Goal: Obtain resource: Obtain resource

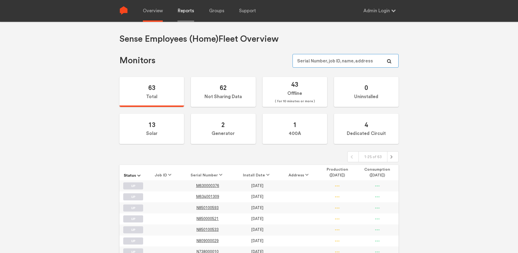
type input "[EMAIL_ADDRESS][DOMAIN_NAME]"
click at [190, 11] on link "Reports" at bounding box center [185, 11] width 17 height 22
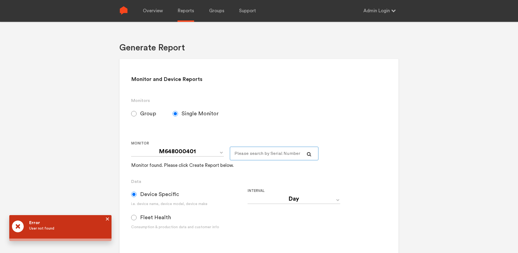
click at [245, 152] on input "text" at bounding box center [274, 154] width 89 height 14
paste input "M648000401"
type input "M648000401"
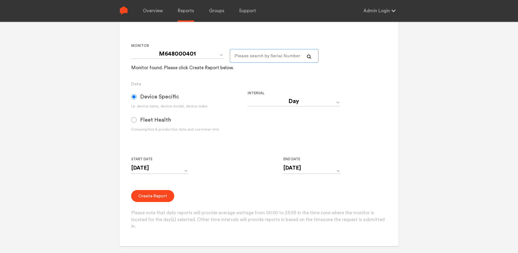
scroll to position [108, 0]
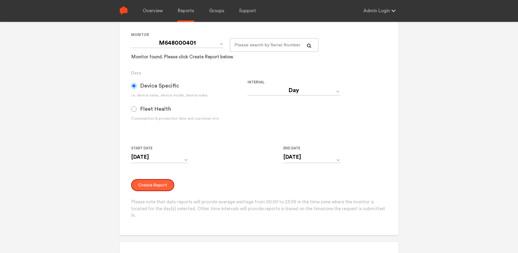
click at [163, 183] on button "Create Report" at bounding box center [152, 185] width 43 height 12
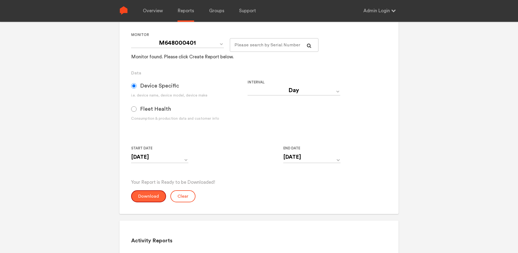
click at [154, 200] on button "Download" at bounding box center [148, 196] width 35 height 12
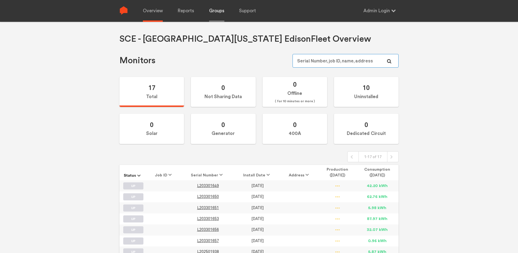
type input "[EMAIL_ADDRESS][DOMAIN_NAME]"
click at [212, 10] on link "Groups" at bounding box center [216, 11] width 15 height 22
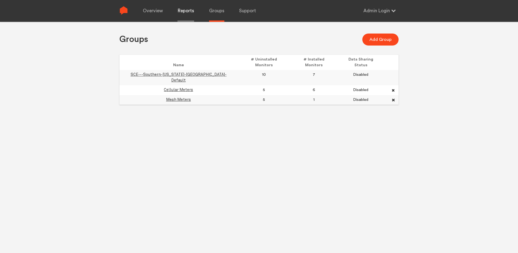
click at [187, 11] on link "Reports" at bounding box center [185, 11] width 17 height 22
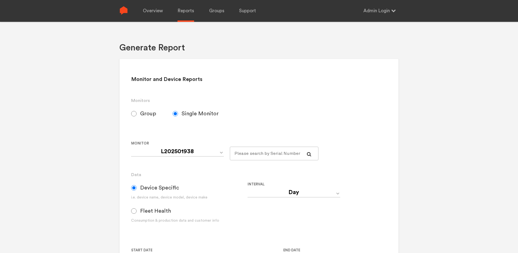
click at [147, 114] on span "Group" at bounding box center [148, 113] width 16 height 7
click at [137, 114] on input "Group" at bounding box center [133, 113] width 5 height 5
radio input "true"
radio input "false"
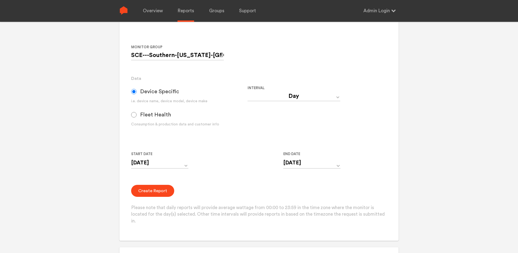
scroll to position [100, 0]
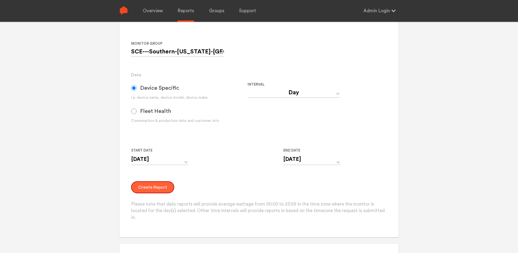
click at [161, 186] on button "Create Report" at bounding box center [152, 187] width 43 height 12
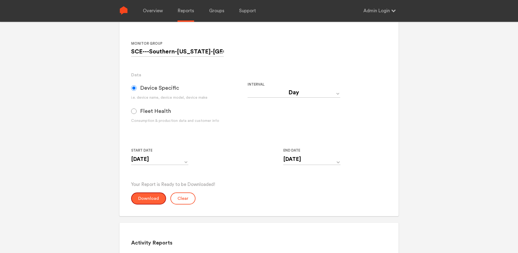
click at [155, 202] on button "Download" at bounding box center [148, 198] width 35 height 12
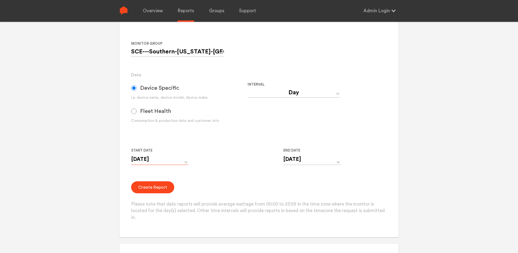
click at [161, 163] on input "[DATE]" at bounding box center [159, 159] width 57 height 11
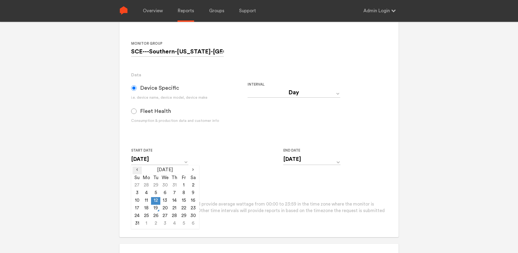
click at [139, 172] on span "‹" at bounding box center [136, 170] width 9 height 7
click at [139, 193] on td "1" at bounding box center [136, 193] width 9 height 8
type input "[DATE]"
click at [211, 174] on form "Group Single Monitor Monitor Group SCE---Southern-[US_STATE]-Edison-Default Cel…" at bounding box center [259, 114] width 256 height 214
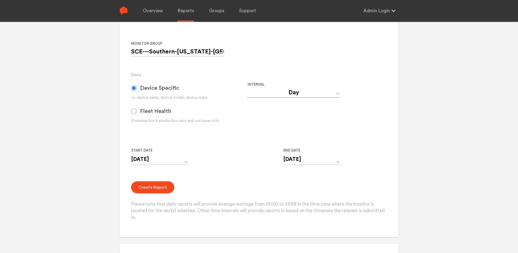
click at [333, 95] on select "Day Year Month Week Hour 30 Minute 15 Minute 5 Minute Minute" at bounding box center [293, 93] width 93 height 10
select select "Week"
click at [247, 89] on select "Day Year Month Week Hour 30 Minute 15 Minute 5 Minute Minute" at bounding box center [293, 93] width 93 height 10
click at [149, 191] on button "Create Report" at bounding box center [152, 187] width 43 height 12
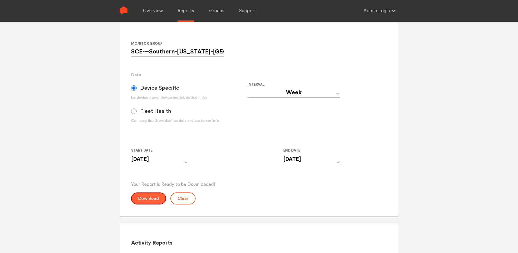
click at [147, 194] on button "Download" at bounding box center [148, 198] width 35 height 12
